Goal: Task Accomplishment & Management: Manage account settings

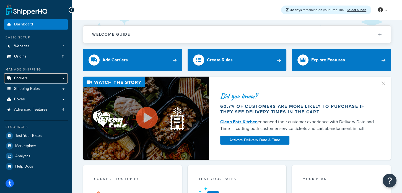
click at [52, 81] on link "Carriers" at bounding box center [36, 78] width 64 height 10
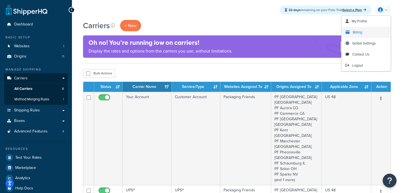
click at [360, 33] on span "Billing" at bounding box center [357, 32] width 9 height 5
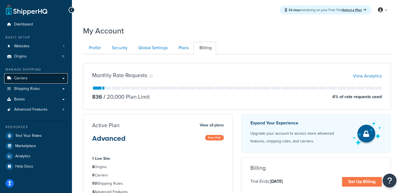
click at [45, 79] on link "Carriers" at bounding box center [36, 78] width 64 height 10
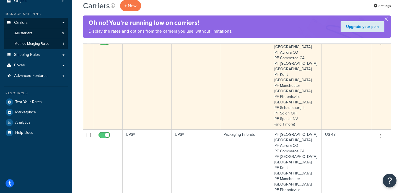
scroll to position [74, 0]
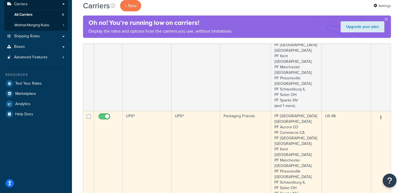
click at [151, 111] on td "UPS®" at bounding box center [147, 157] width 49 height 93
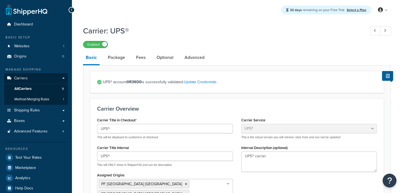
select select "ups"
select select "06"
click at [139, 59] on link "Fees" at bounding box center [140, 57] width 15 height 13
select select "AFTER"
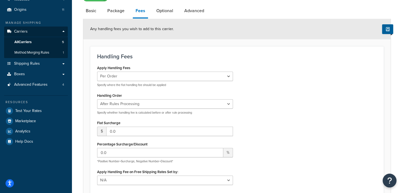
scroll to position [48, 0]
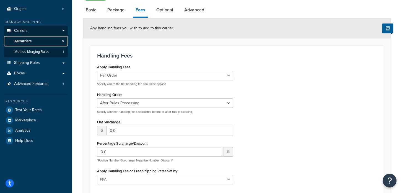
click at [48, 41] on link "All Carriers 5" at bounding box center [36, 41] width 64 height 10
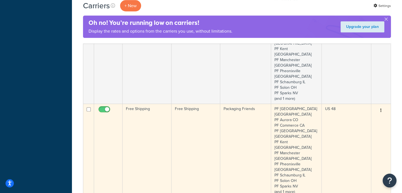
scroll to position [268, 0]
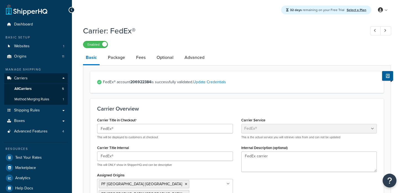
select select "fedEx"
select select "REQUEST_COURIER"
select select "YOUR_PACKAGING"
click at [138, 58] on link "Fees" at bounding box center [140, 57] width 15 height 13
select select "AFTER"
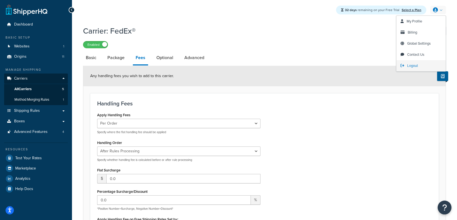
click at [402, 63] on link "Logout" at bounding box center [421, 65] width 49 height 11
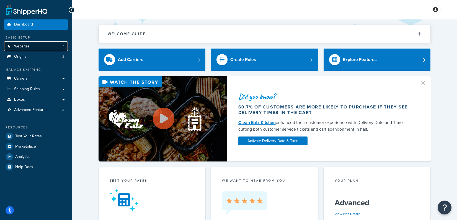
click at [57, 46] on link "Websites 1" at bounding box center [36, 46] width 64 height 10
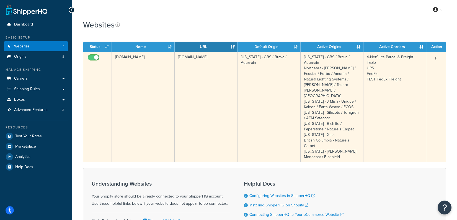
click at [134, 60] on td "[DOMAIN_NAME]" at bounding box center [143, 107] width 63 height 110
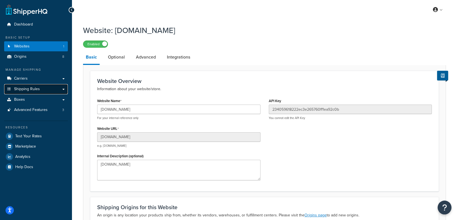
click at [44, 91] on link "Shipping Rules" at bounding box center [36, 89] width 64 height 10
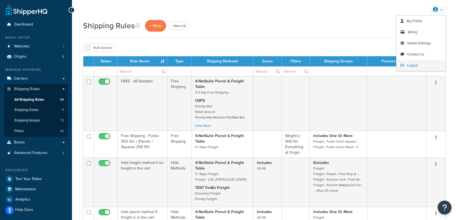
click at [410, 63] on span "Logout" at bounding box center [412, 65] width 11 height 5
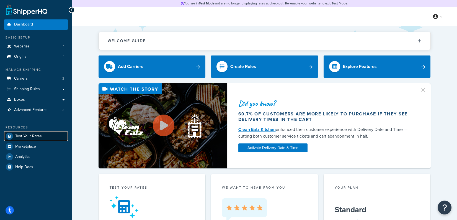
click at [39, 136] on span "Test Your Rates" at bounding box center [28, 136] width 27 height 5
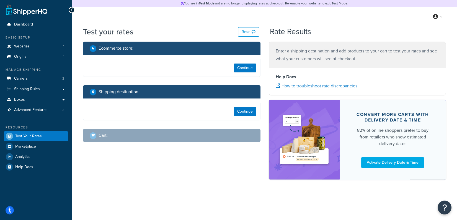
select select "TX"
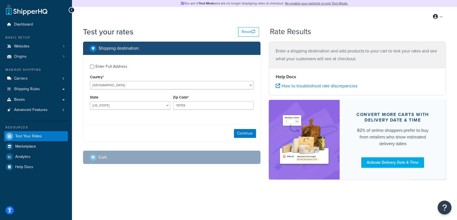
click at [116, 69] on div "Enter Full Address" at bounding box center [112, 67] width 32 height 8
click at [94, 69] on input "Enter Full Address" at bounding box center [92, 67] width 4 height 4
checkbox input "true"
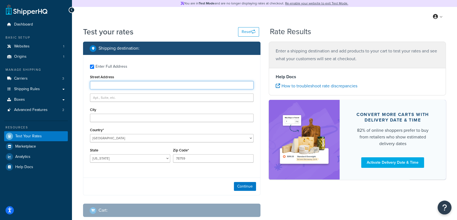
click at [112, 88] on input "Street Address" at bounding box center [172, 85] width 164 height 8
type input "3135 Faussett Road"
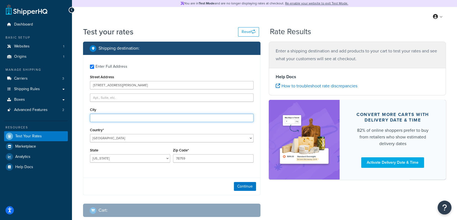
click at [143, 116] on input "City" at bounding box center [172, 118] width 164 height 8
type input "Howell"
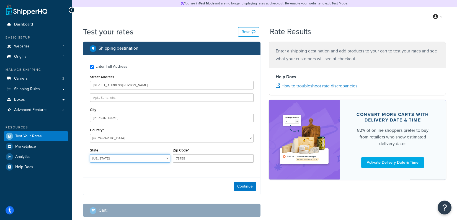
click at [138, 156] on select "Alabama Alaska American Samoa Arizona Arkansas Armed Forces Americas Armed Forc…" at bounding box center [130, 158] width 80 height 8
select select "MI"
click at [90, 155] on select "Alabama Alaska American Samoa Arizona Arkansas Armed Forces Americas Armed Forc…" at bounding box center [130, 158] width 80 height 8
click at [207, 155] on input "78759" at bounding box center [213, 158] width 80 height 8
type input "48855"
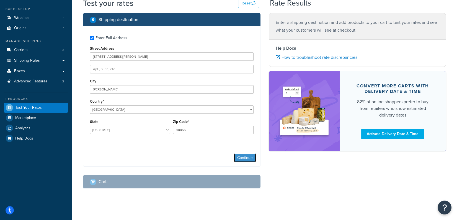
click at [241, 161] on button "Continue" at bounding box center [245, 157] width 22 height 9
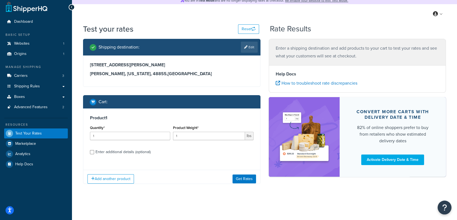
scroll to position [7, 0]
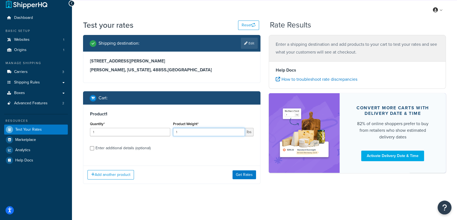
click at [201, 135] on input "1" at bounding box center [209, 132] width 72 height 8
type input "12"
click at [138, 151] on div "Enter additional details (optional)" at bounding box center [123, 148] width 55 height 8
click at [94, 150] on input "Enter additional details (optional)" at bounding box center [92, 148] width 4 height 4
checkbox input "true"
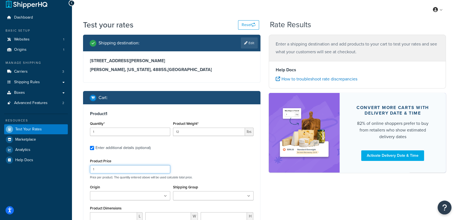
click at [117, 172] on input "1" at bounding box center [130, 169] width 80 height 8
type input "6.99"
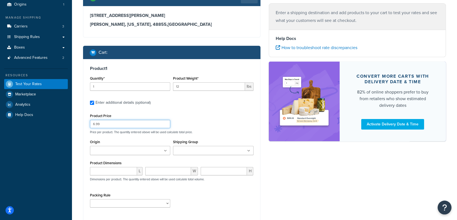
scroll to position [52, 0]
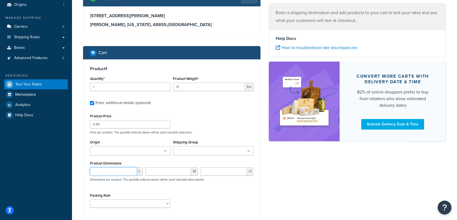
click at [112, 173] on input "number" at bounding box center [113, 171] width 47 height 8
type input "16"
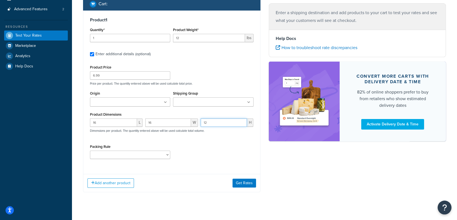
scroll to position [102, 0]
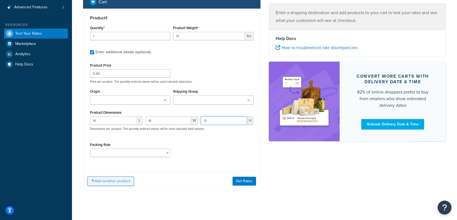
type input "12"
click at [115, 181] on button "Add another product" at bounding box center [111, 180] width 47 height 9
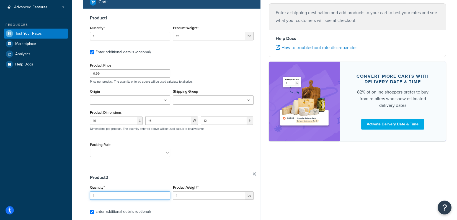
click at [144, 194] on input "1" at bounding box center [130, 195] width 80 height 8
type input "18"
type input "34"
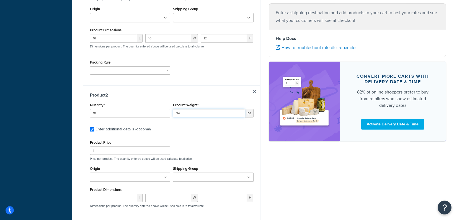
scroll to position [185, 0]
click at [121, 150] on input "1" at bounding box center [130, 150] width 80 height 8
type input "174"
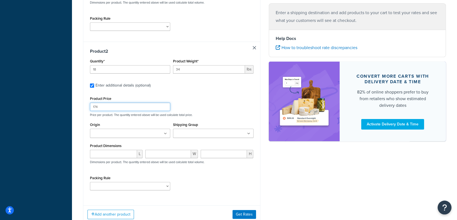
scroll to position [230, 0]
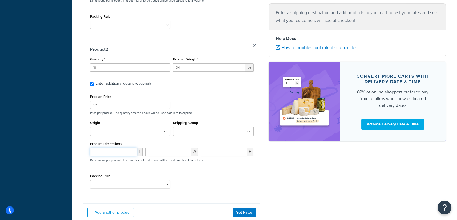
click at [119, 154] on input "number" at bounding box center [113, 152] width 47 height 8
type input "7"
type input "6"
click at [237, 211] on button "Get Rates" at bounding box center [245, 212] width 24 height 9
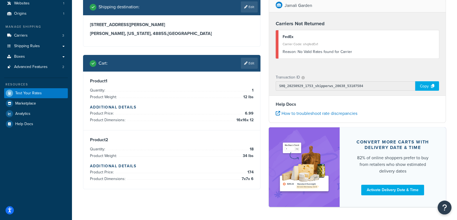
scroll to position [37, 0]
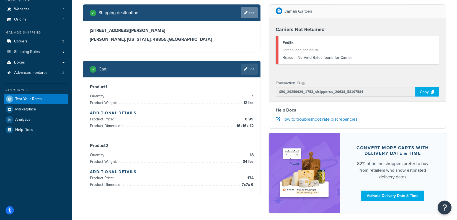
click at [249, 13] on link "Edit" at bounding box center [249, 12] width 17 height 11
select select "MI"
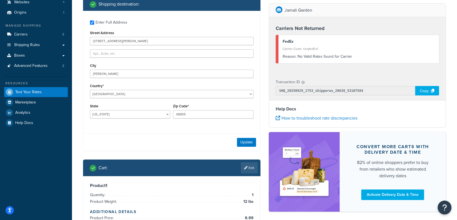
scroll to position [44, 0]
click at [245, 142] on button "Update" at bounding box center [246, 141] width 19 height 9
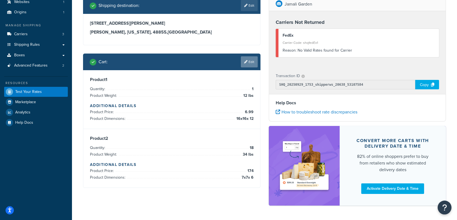
click at [248, 64] on link "Edit" at bounding box center [249, 61] width 17 height 11
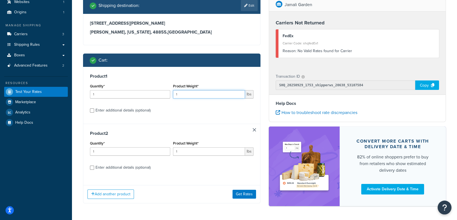
click at [197, 95] on input "1" at bounding box center [209, 94] width 72 height 8
type input "12"
click at [130, 111] on div "Enter additional details (optional)" at bounding box center [123, 110] width 55 height 8
click at [94, 111] on input "Enter additional details (optional)" at bounding box center [92, 110] width 4 height 4
checkbox input "true"
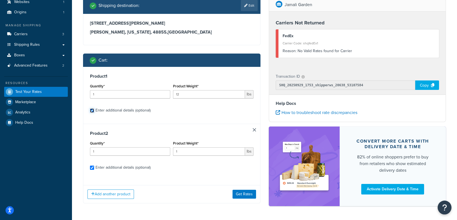
checkbox input "true"
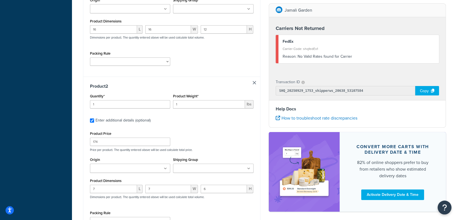
scroll to position [195, 0]
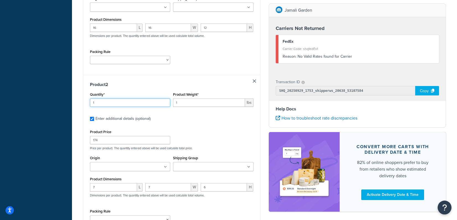
click at [123, 102] on input "1" at bounding box center [130, 102] width 80 height 8
type input "18"
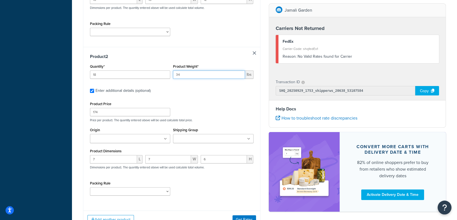
scroll to position [269, 0]
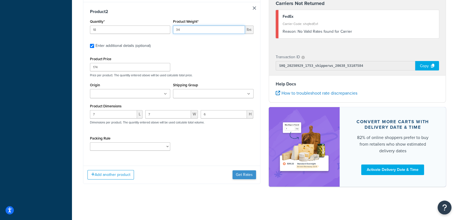
type input "34"
click at [247, 178] on button "Get Rates" at bounding box center [245, 174] width 24 height 9
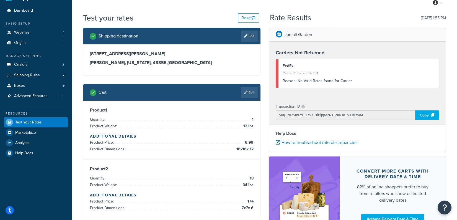
scroll to position [10, 0]
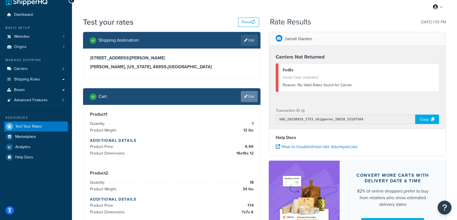
click at [252, 93] on link "Edit" at bounding box center [249, 96] width 17 height 11
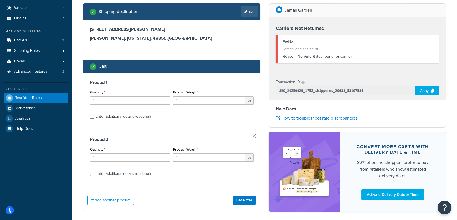
scroll to position [39, 0]
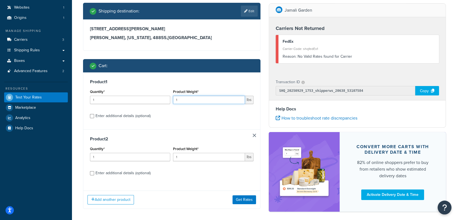
click at [187, 101] on input "1" at bounding box center [209, 100] width 72 height 8
type input "12"
click at [131, 118] on div "Enter additional details (optional)" at bounding box center [123, 116] width 55 height 8
click at [94, 118] on input "Enter additional details (optional)" at bounding box center [92, 116] width 4 height 4
checkbox input "true"
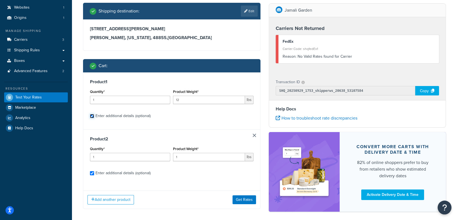
checkbox input "true"
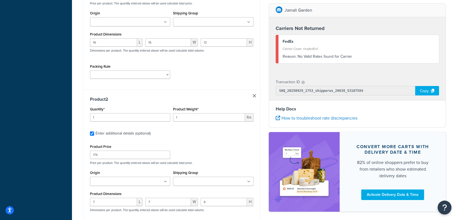
scroll to position [181, 0]
click at [123, 119] on input "1" at bounding box center [130, 116] width 80 height 8
type input "18"
type input "34"
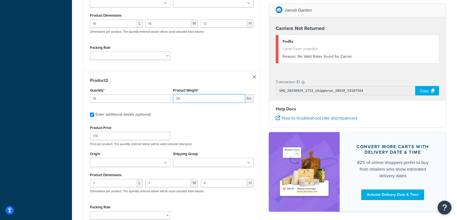
scroll to position [262, 0]
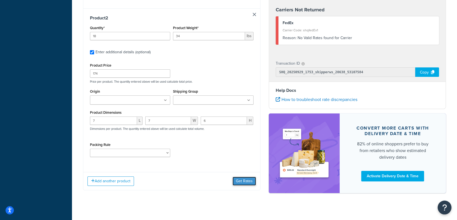
click at [249, 182] on button "Get Rates" at bounding box center [245, 180] width 24 height 9
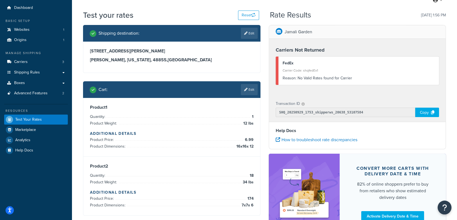
scroll to position [16, 0]
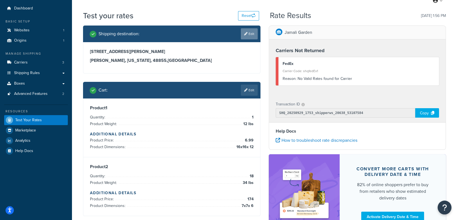
click at [248, 35] on link "Edit" at bounding box center [249, 33] width 17 height 11
select select "MI"
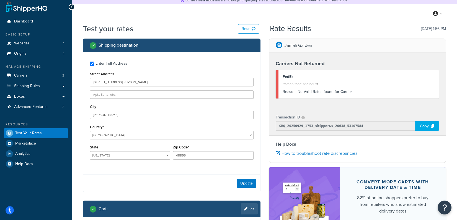
scroll to position [4, 0]
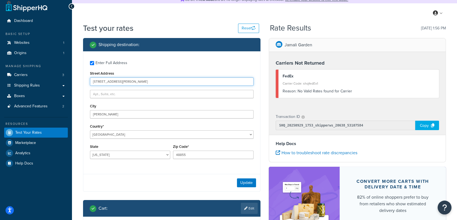
click at [151, 79] on input "3135 Faussett Road" at bounding box center [172, 81] width 164 height 8
click at [248, 29] on button "Reset" at bounding box center [248, 28] width 21 height 9
checkbox input "false"
select select "TX"
type input "78759"
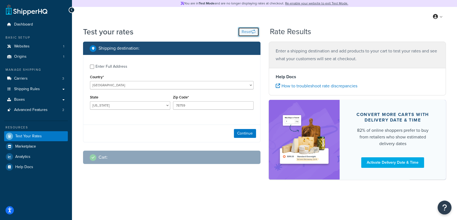
scroll to position [0, 0]
click at [125, 67] on div "Enter Full Address" at bounding box center [112, 67] width 32 height 8
click at [94, 67] on input "Enter Full Address" at bounding box center [92, 67] width 4 height 4
checkbox input "true"
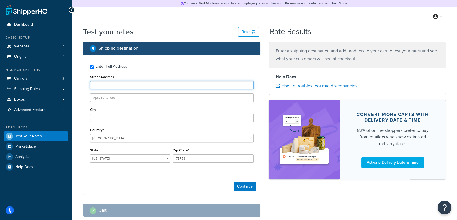
click at [132, 82] on input "Street Address" at bounding box center [172, 85] width 164 height 8
paste input "3135 Faussett Road"
type input "3135 Faussett Road"
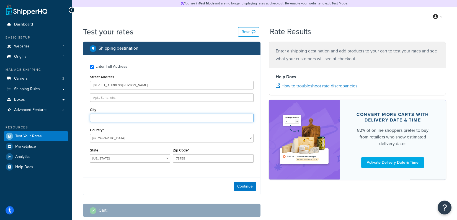
click at [136, 119] on input "City" at bounding box center [172, 118] width 164 height 8
type input "Howell"
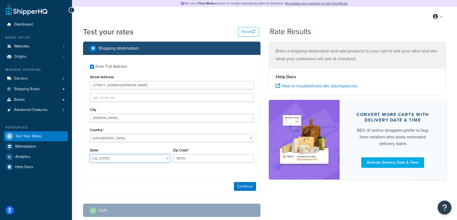
click at [131, 160] on select "Alabama Alaska American Samoa Arizona Arkansas Armed Forces Americas Armed Forc…" at bounding box center [130, 158] width 80 height 8
select select "MI"
click at [90, 155] on select "Alabama Alaska American Samoa Arizona Arkansas Armed Forces Americas Armed Forc…" at bounding box center [130, 158] width 80 height 8
click at [222, 156] on input "78759" at bounding box center [213, 158] width 80 height 8
type input "48855"
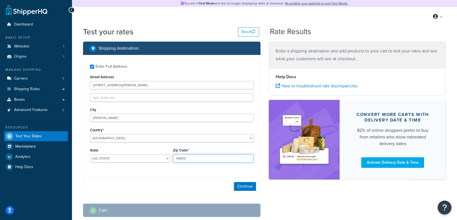
scroll to position [34, 0]
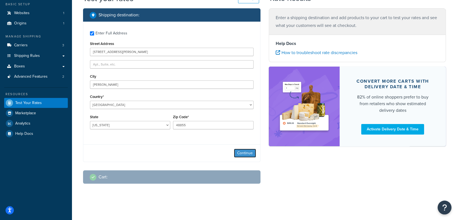
click at [241, 150] on button "Continue" at bounding box center [245, 152] width 22 height 9
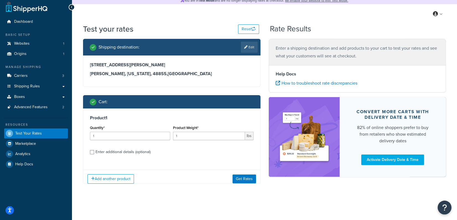
scroll to position [7, 0]
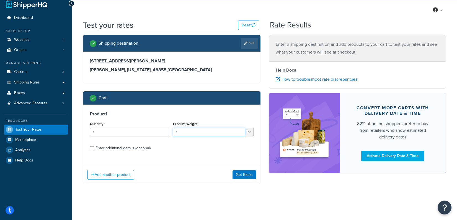
click at [196, 134] on input "1" at bounding box center [209, 132] width 72 height 8
type input "12"
click at [130, 145] on div "Enter additional details (optional)" at bounding box center [123, 148] width 55 height 8
click at [94, 146] on input "Enter additional details (optional)" at bounding box center [92, 148] width 4 height 4
checkbox input "true"
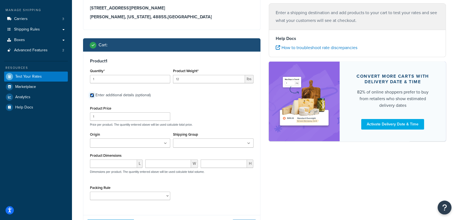
scroll to position [60, 0]
click at [142, 115] on input "1" at bounding box center [130, 116] width 80 height 8
type input "6.99"
click at [108, 161] on input "number" at bounding box center [113, 163] width 47 height 8
type input "16"
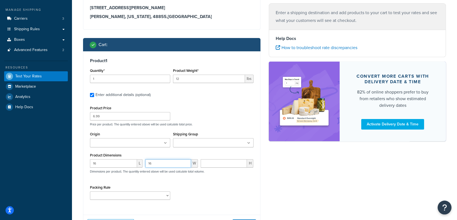
type input "16"
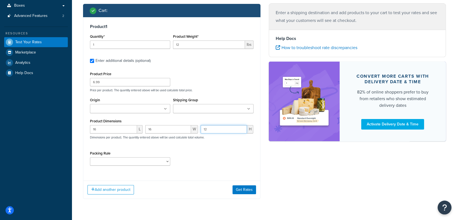
scroll to position [102, 0]
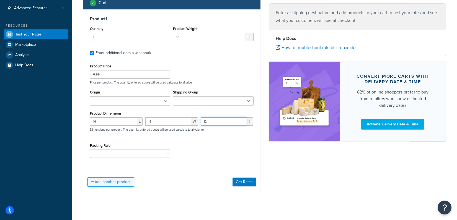
type input "12"
click at [123, 184] on button "Add another product" at bounding box center [111, 181] width 47 height 9
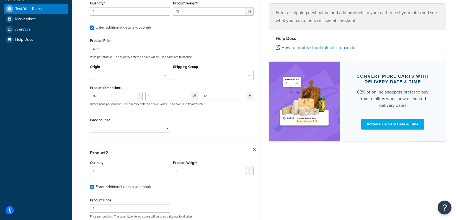
scroll to position [141, 0]
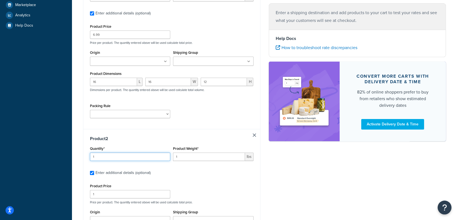
click at [131, 158] on input "1" at bounding box center [130, 156] width 80 height 8
type input "18"
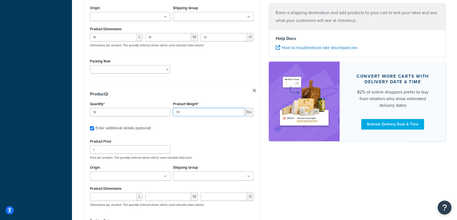
scroll to position [205, 0]
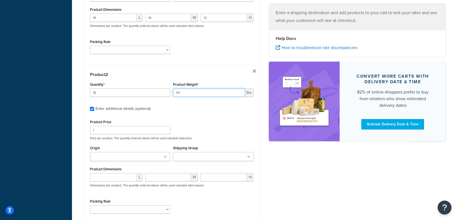
type input "34"
click at [127, 134] on input "1" at bounding box center [130, 130] width 80 height 8
type input "174"
click at [108, 179] on input "number" at bounding box center [113, 177] width 47 height 8
type input "7"
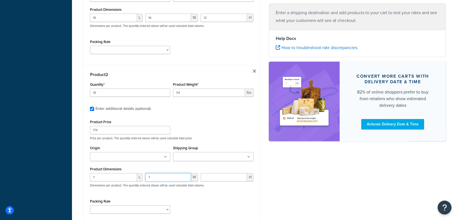
type input "7"
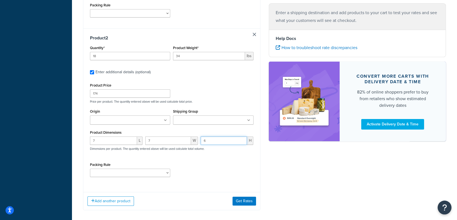
type input "6"
click at [250, 199] on button "Get Rates" at bounding box center [245, 200] width 24 height 9
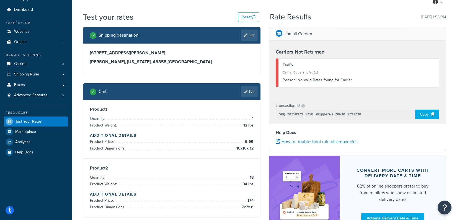
scroll to position [22, 0]
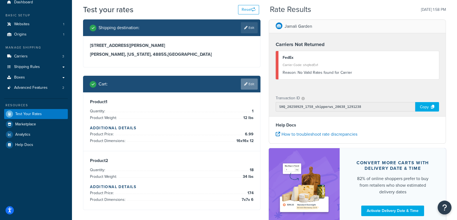
click at [254, 82] on link "Edit" at bounding box center [249, 83] width 17 height 11
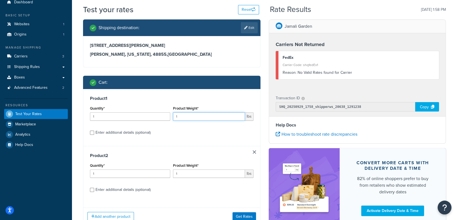
click at [202, 116] on input "1" at bounding box center [209, 116] width 72 height 8
type input "12"
click at [124, 133] on div "Enter additional details (optional)" at bounding box center [123, 133] width 55 height 8
click at [94, 133] on input "Enter additional details (optional)" at bounding box center [92, 132] width 4 height 4
checkbox input "true"
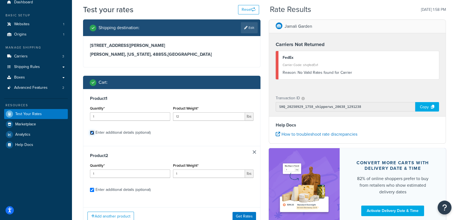
checkbox input "true"
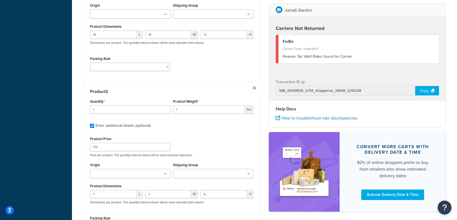
scroll to position [195, 0]
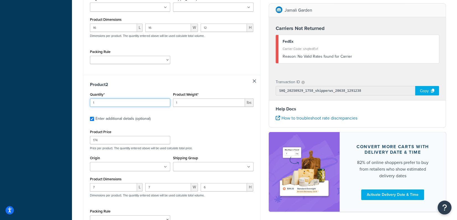
click at [136, 101] on input "1" at bounding box center [130, 102] width 80 height 8
type input "18"
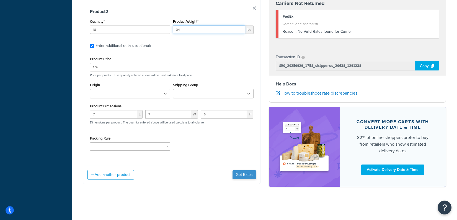
type input "34"
click at [250, 175] on button "Get Rates" at bounding box center [245, 174] width 24 height 9
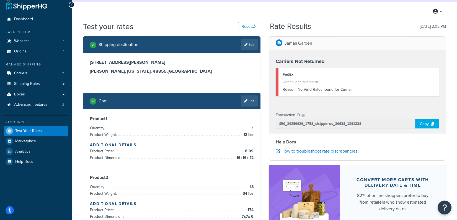
scroll to position [0, 0]
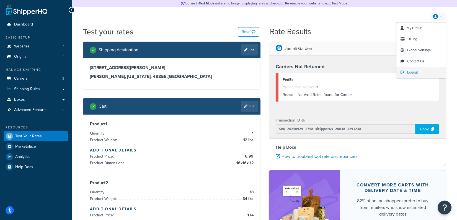
click at [417, 70] on link "Logout" at bounding box center [421, 72] width 49 height 11
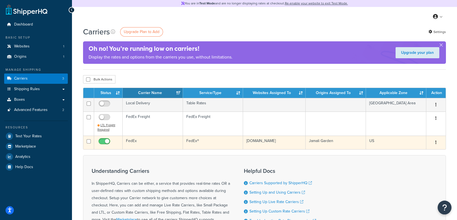
click at [167, 146] on td "FedEx" at bounding box center [153, 142] width 60 height 14
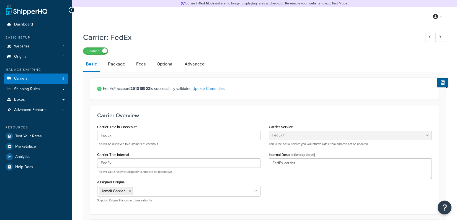
select select "fedEx"
select select "REGULAR_PICKUP"
select select "YOUR_PACKAGING"
click at [122, 67] on link "Package" at bounding box center [116, 63] width 23 height 13
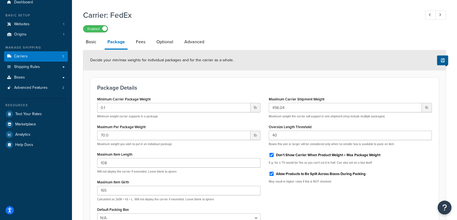
scroll to position [24, 0]
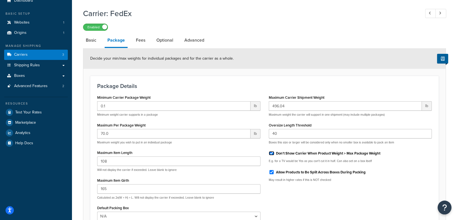
click at [273, 152] on input "Don't Show Carrier When Product Weight > Max Package Weight" at bounding box center [272, 153] width 6 height 4
checkbox input "false"
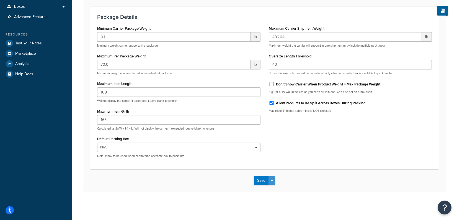
click at [274, 183] on button "Save Dropdown" at bounding box center [272, 180] width 7 height 9
click at [283, 189] on button "Save and Edit" at bounding box center [274, 191] width 40 height 12
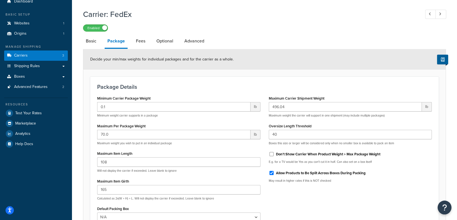
scroll to position [29, 0]
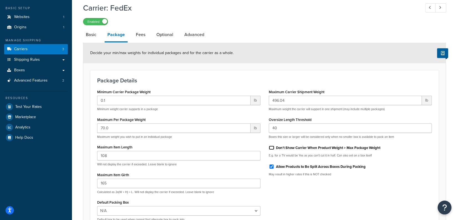
click at [273, 148] on input "Don't Show Carrier When Product Weight > Max Package Weight" at bounding box center [272, 147] width 6 height 4
checkbox input "true"
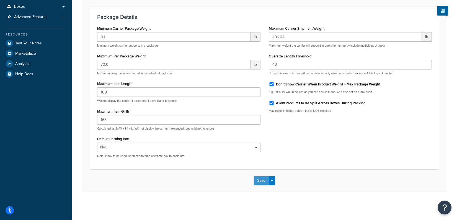
click at [257, 178] on button "Save" at bounding box center [261, 180] width 15 height 9
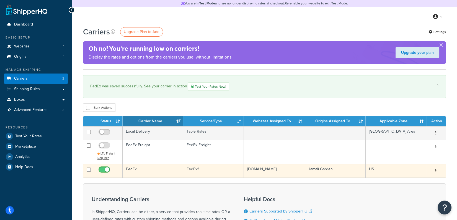
click at [149, 172] on td "FedEx" at bounding box center [153, 171] width 61 height 14
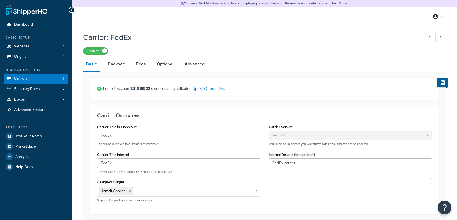
select select "fedEx"
select select "REGULAR_PICKUP"
select select "YOUR_PACKAGING"
click at [51, 75] on link "Carriers 3" at bounding box center [36, 78] width 64 height 10
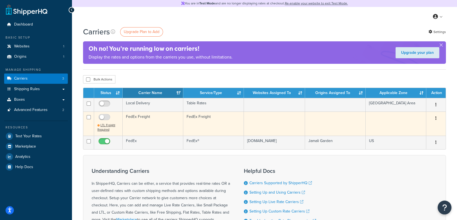
click at [154, 119] on td "FedEx Freight" at bounding box center [153, 123] width 61 height 24
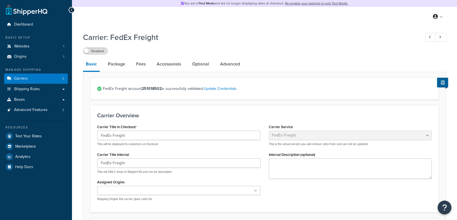
select select "fedExFreight"
click at [105, 53] on label "Disabled" at bounding box center [95, 51] width 24 height 7
click at [120, 66] on link "Package" at bounding box center [116, 63] width 23 height 13
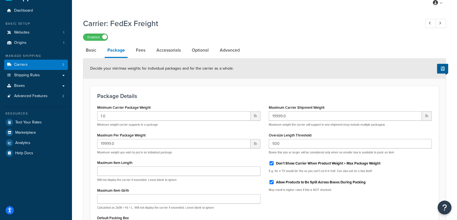
scroll to position [14, 0]
click at [59, 88] on link "Boxes" at bounding box center [36, 86] width 64 height 10
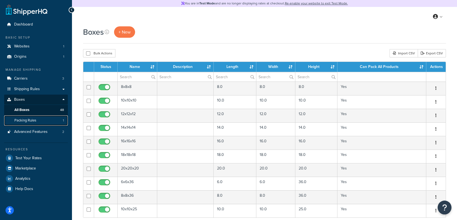
click at [54, 123] on link "Packing Rules 1" at bounding box center [36, 120] width 64 height 10
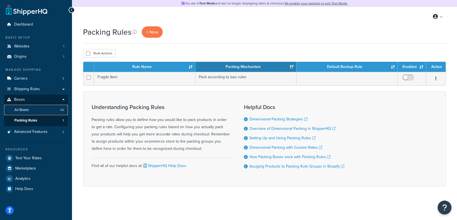
click at [51, 111] on link "All Boxes 48" at bounding box center [36, 110] width 64 height 10
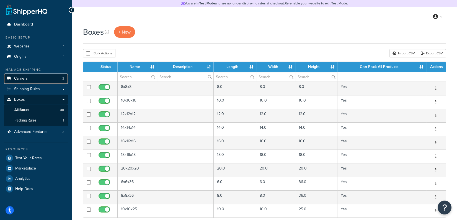
click at [47, 83] on link "Carriers 3" at bounding box center [36, 78] width 64 height 10
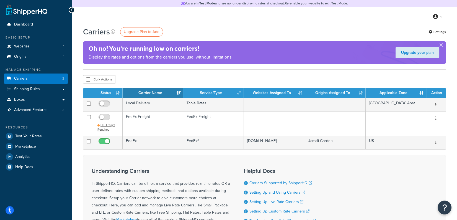
click at [208, 73] on div "Carriers Upgrade Plan to Add Settings Oh no! You’re running low on carriers! Di…" at bounding box center [264, 151] width 385 height 250
click at [304, 3] on link "Re-enable your website to exit Test Mode." at bounding box center [316, 3] width 63 height 5
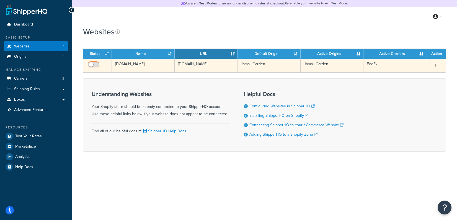
click at [97, 65] on input "checkbox" at bounding box center [94, 65] width 15 height 7
checkbox input "true"
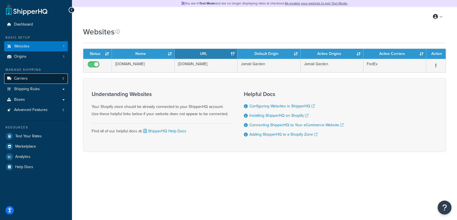
click at [61, 78] on link "Carriers 3" at bounding box center [36, 78] width 64 height 10
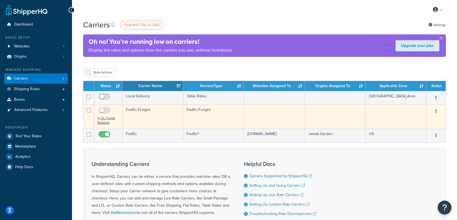
click at [157, 112] on td "FedEx Freight" at bounding box center [153, 116] width 61 height 24
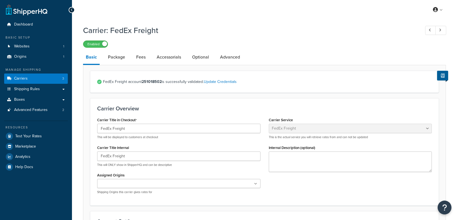
select select "fedExFreight"
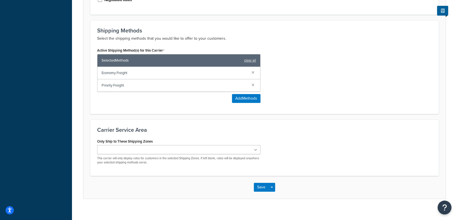
scroll to position [267, 0]
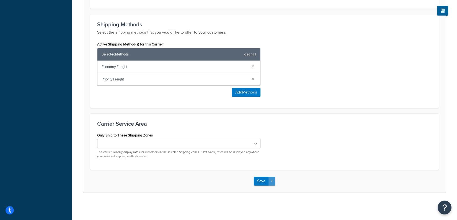
click at [271, 179] on button "Save Dropdown" at bounding box center [272, 180] width 7 height 9
click at [279, 187] on button "Save and Edit" at bounding box center [274, 191] width 40 height 12
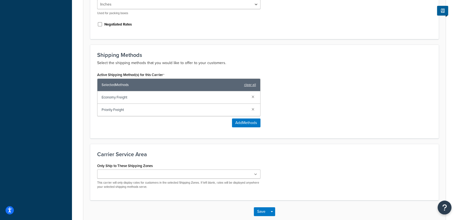
scroll to position [0, 0]
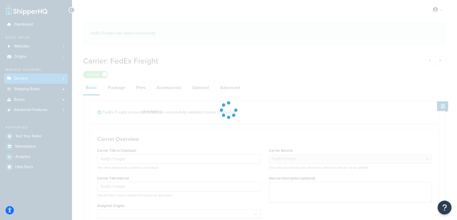
select select "fedExFreight"
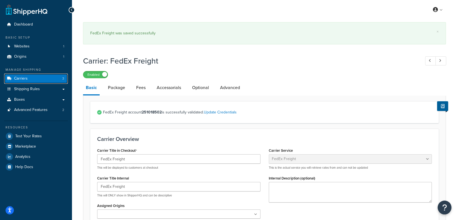
click at [46, 79] on link "Carriers 3" at bounding box center [36, 78] width 64 height 10
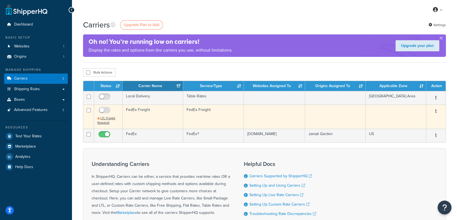
click at [160, 115] on td "FedEx Freight" at bounding box center [153, 116] width 61 height 24
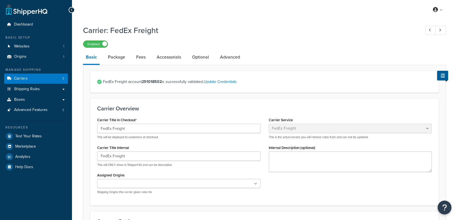
select select "fedExFreight"
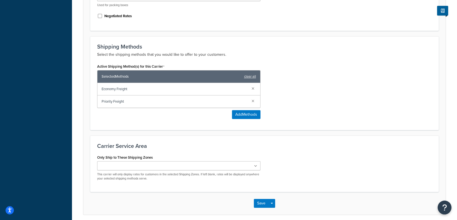
scroll to position [267, 0]
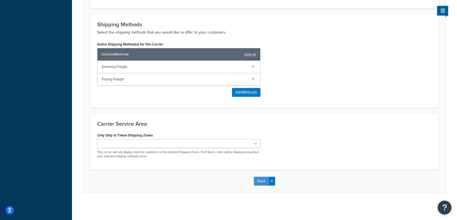
click at [260, 177] on button "Save" at bounding box center [261, 180] width 15 height 9
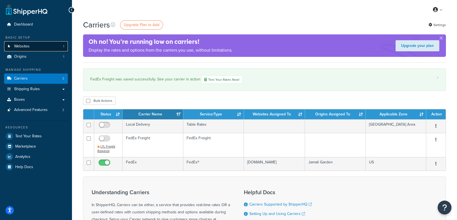
click at [26, 47] on span "Websites" at bounding box center [22, 46] width 16 height 5
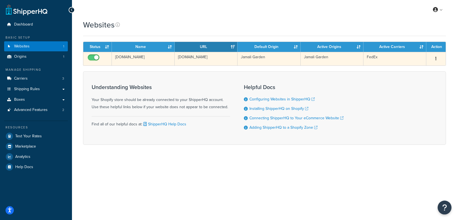
click at [95, 59] on input "checkbox" at bounding box center [94, 58] width 15 height 7
checkbox input "false"
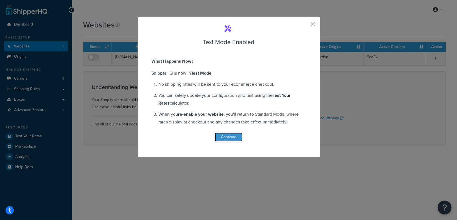
click at [235, 135] on button "Continue" at bounding box center [229, 136] width 28 height 9
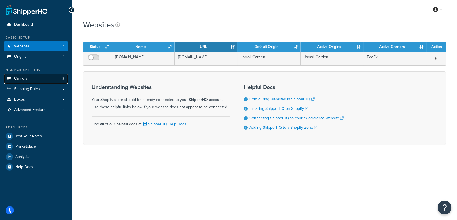
click at [55, 81] on link "Carriers 3" at bounding box center [36, 78] width 64 height 10
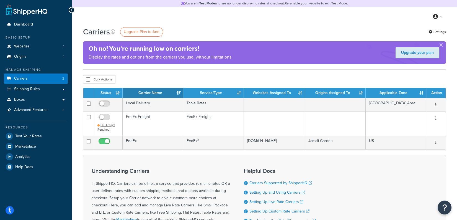
click at [248, 68] on div "Carriers Upgrade Plan to Add Settings Oh no! You’re running low on carriers! Di…" at bounding box center [264, 47] width 363 height 43
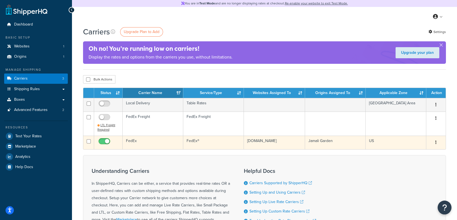
click at [144, 138] on td "FedEx" at bounding box center [153, 142] width 61 height 14
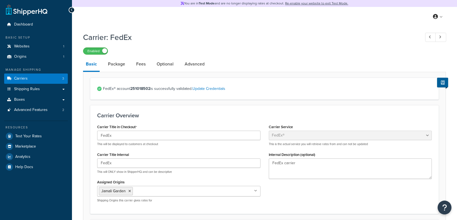
select select "fedEx"
select select "REGULAR_PICKUP"
select select "YOUR_PACKAGING"
click at [162, 65] on link "Optional" at bounding box center [165, 63] width 22 height 13
select select "business"
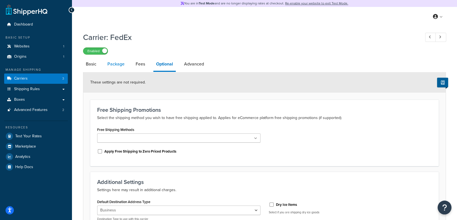
click at [114, 65] on link "Package" at bounding box center [116, 63] width 23 height 13
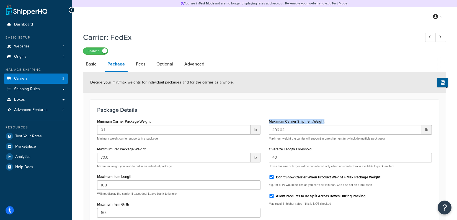
drag, startPoint x: 327, startPoint y: 121, endPoint x: 273, endPoint y: 117, distance: 54.2
click at [273, 118] on div "Maximum Carrier Shipment Weight 496.04 lb Maximum weight the carrier will suppo…" at bounding box center [350, 128] width 163 height 23
copy label "Maximum Carrier Shipment Weight"
click at [89, 68] on link "Basic" at bounding box center [91, 63] width 16 height 13
select select "fedEx"
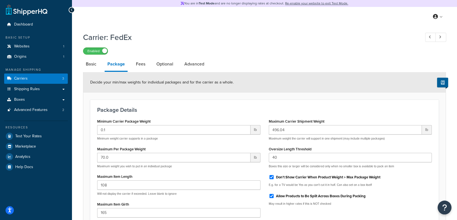
select select "REGULAR_PICKUP"
select select "YOUR_PACKAGING"
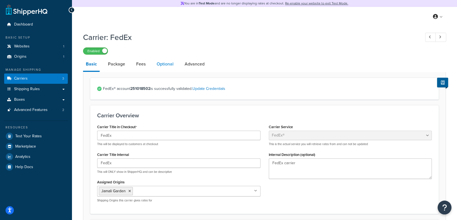
drag, startPoint x: 116, startPoint y: 65, endPoint x: 158, endPoint y: 68, distance: 41.9
click at [116, 65] on link "Package" at bounding box center [116, 63] width 23 height 13
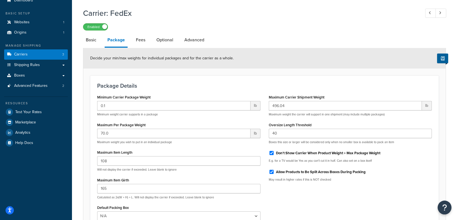
scroll to position [22, 0]
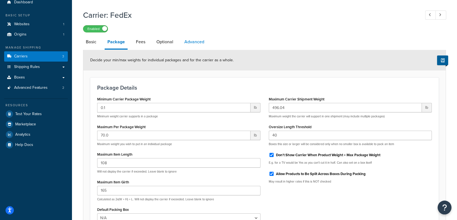
click at [198, 42] on link "Advanced" at bounding box center [194, 41] width 25 height 13
select select "false"
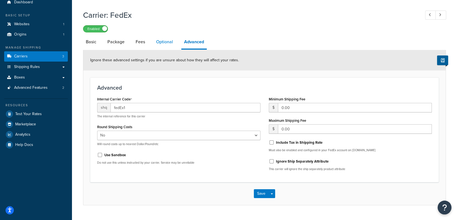
click at [168, 43] on link "Optional" at bounding box center [164, 41] width 22 height 13
select select "business"
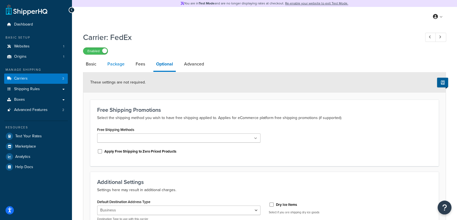
click at [117, 63] on link "Package" at bounding box center [116, 63] width 23 height 13
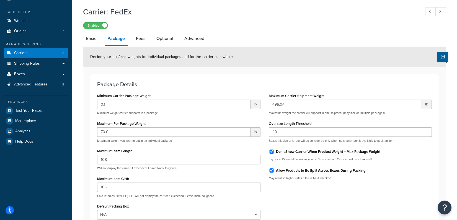
scroll to position [28, 0]
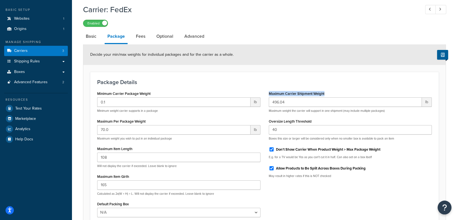
drag, startPoint x: 332, startPoint y: 93, endPoint x: 266, endPoint y: 92, distance: 65.9
click at [266, 92] on div "Maximum Carrier Shipment Weight 496.04 lb Maximum weight the carrier will suppo…" at bounding box center [351, 135] width 172 height 93
copy label "Maximum Carrier Shipment Weight"
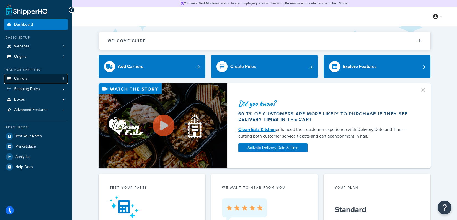
click at [52, 77] on link "Carriers 3" at bounding box center [36, 78] width 64 height 10
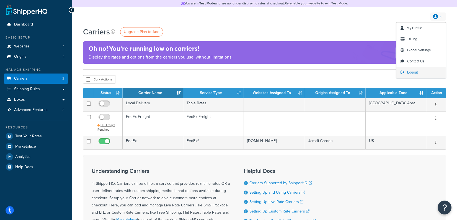
click at [420, 71] on link "Logout" at bounding box center [421, 72] width 49 height 11
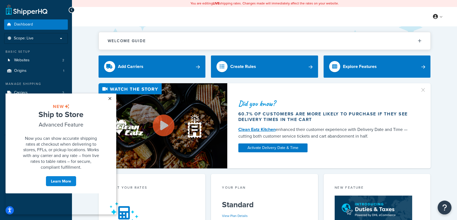
click at [112, 98] on link "×" at bounding box center [110, 98] width 10 height 10
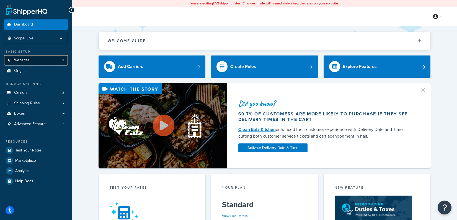
click at [35, 60] on link "Websites 2" at bounding box center [36, 60] width 64 height 10
